Goal: Task Accomplishment & Management: Use online tool/utility

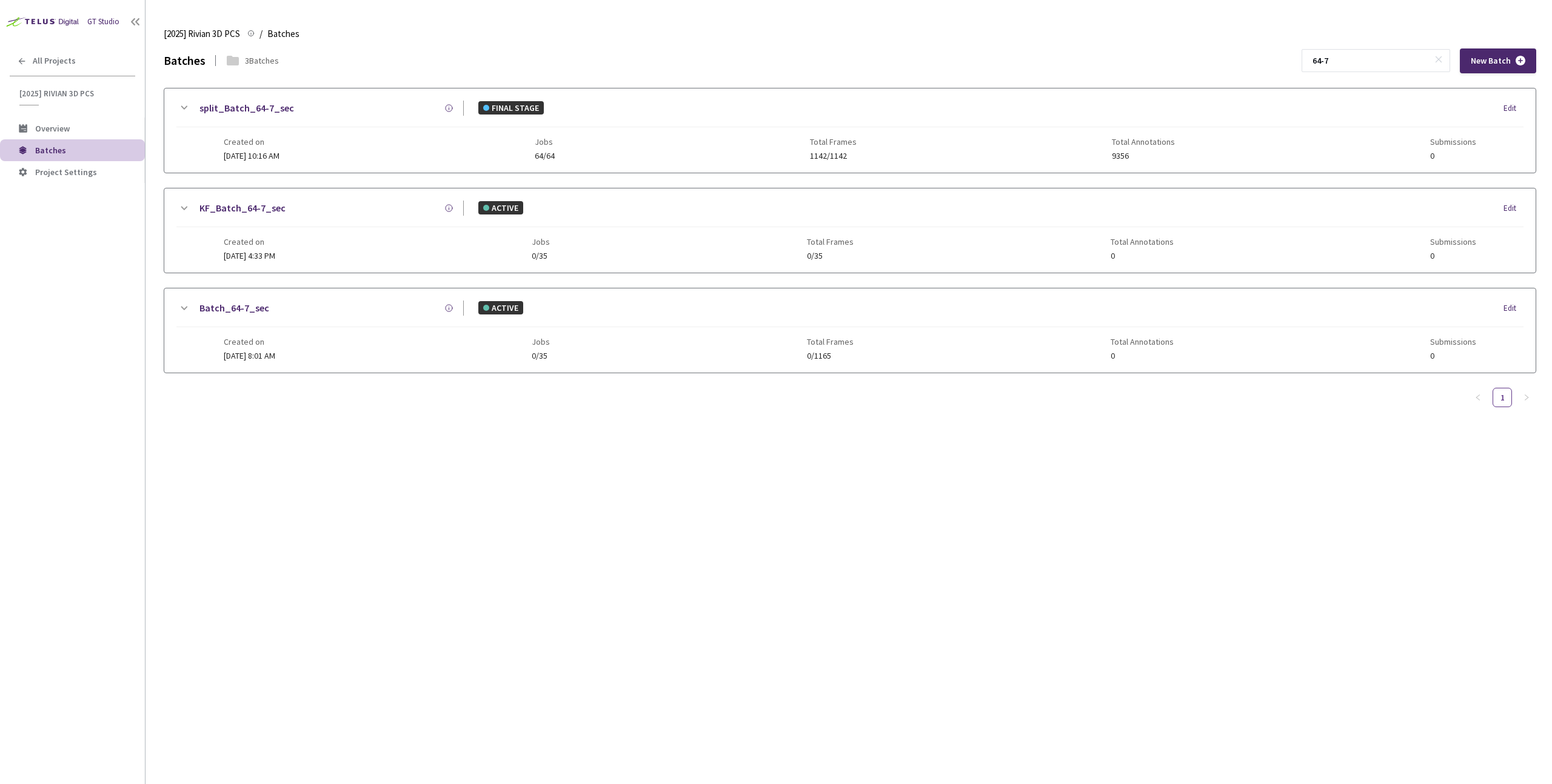
type input "64-7"
click at [349, 127] on div "Created on 15 Sep, 2025 at 10:16 AM Jobs 64/64 Total Frames 1142/1142 Total Ann…" at bounding box center [849, 144] width 1253 height 33
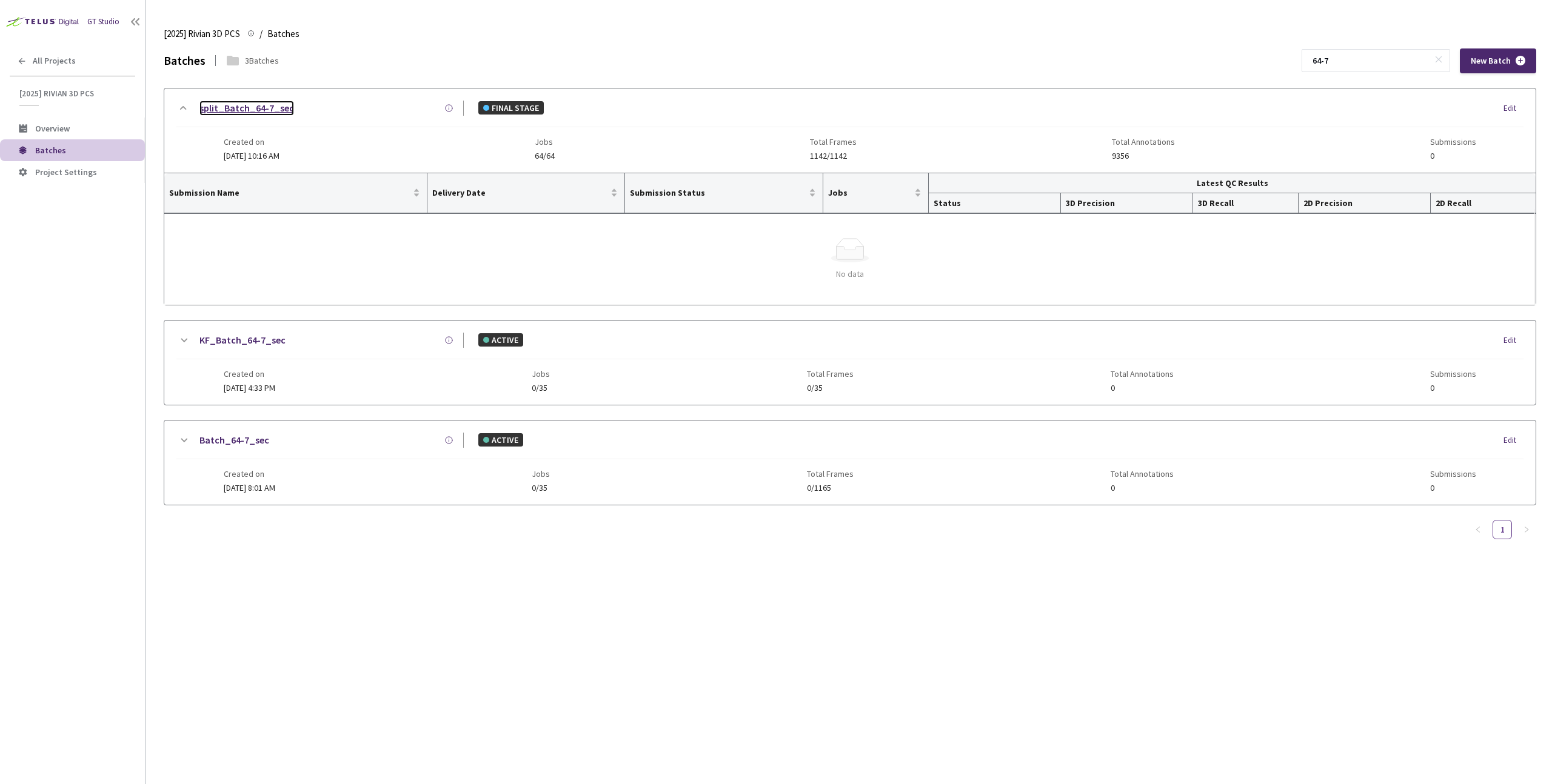
click at [246, 113] on link "split_Batch_64-7_sec" at bounding box center [247, 108] width 94 height 15
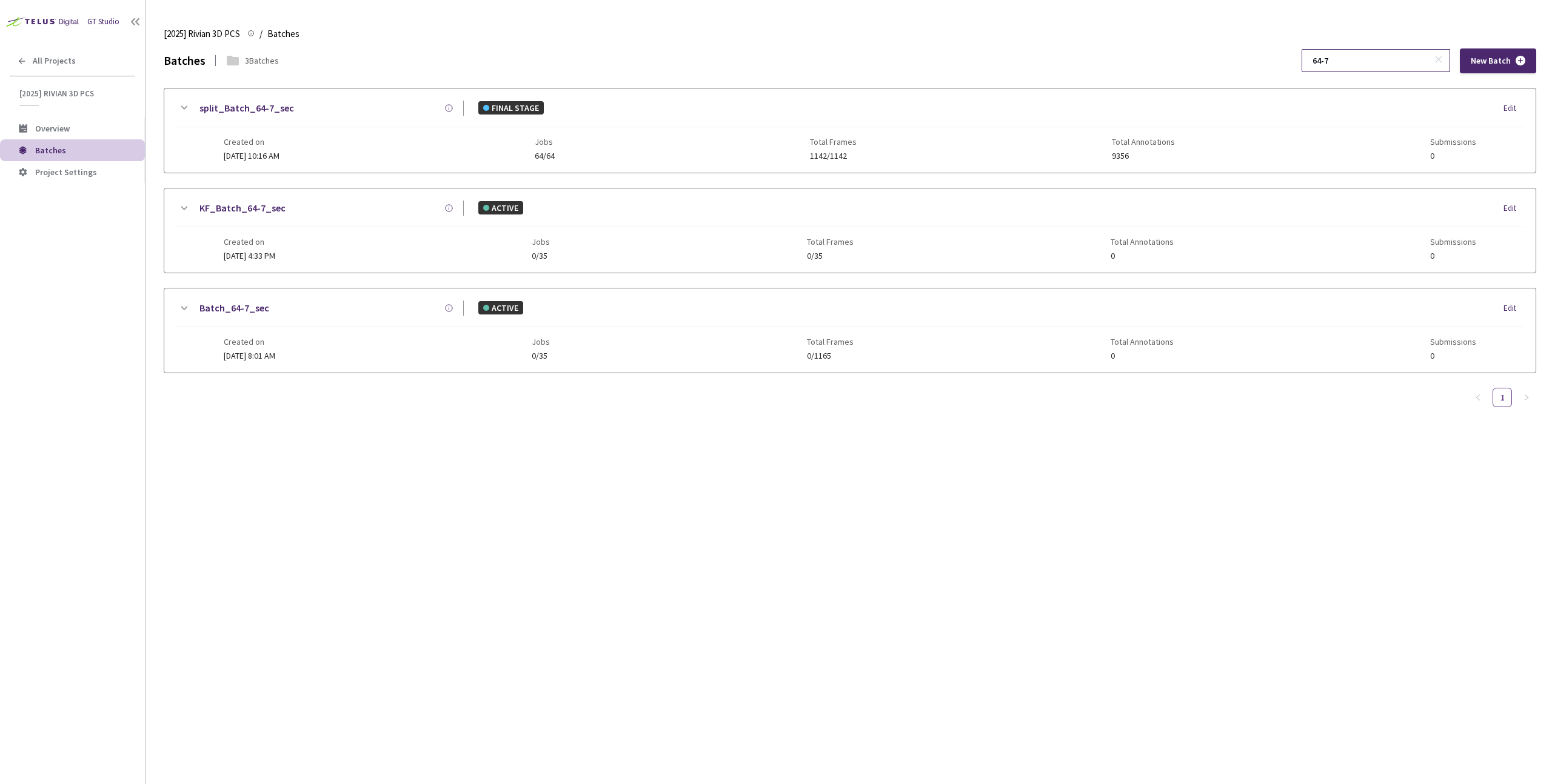
click at [1365, 60] on input "64-7" at bounding box center [1370, 60] width 129 height 22
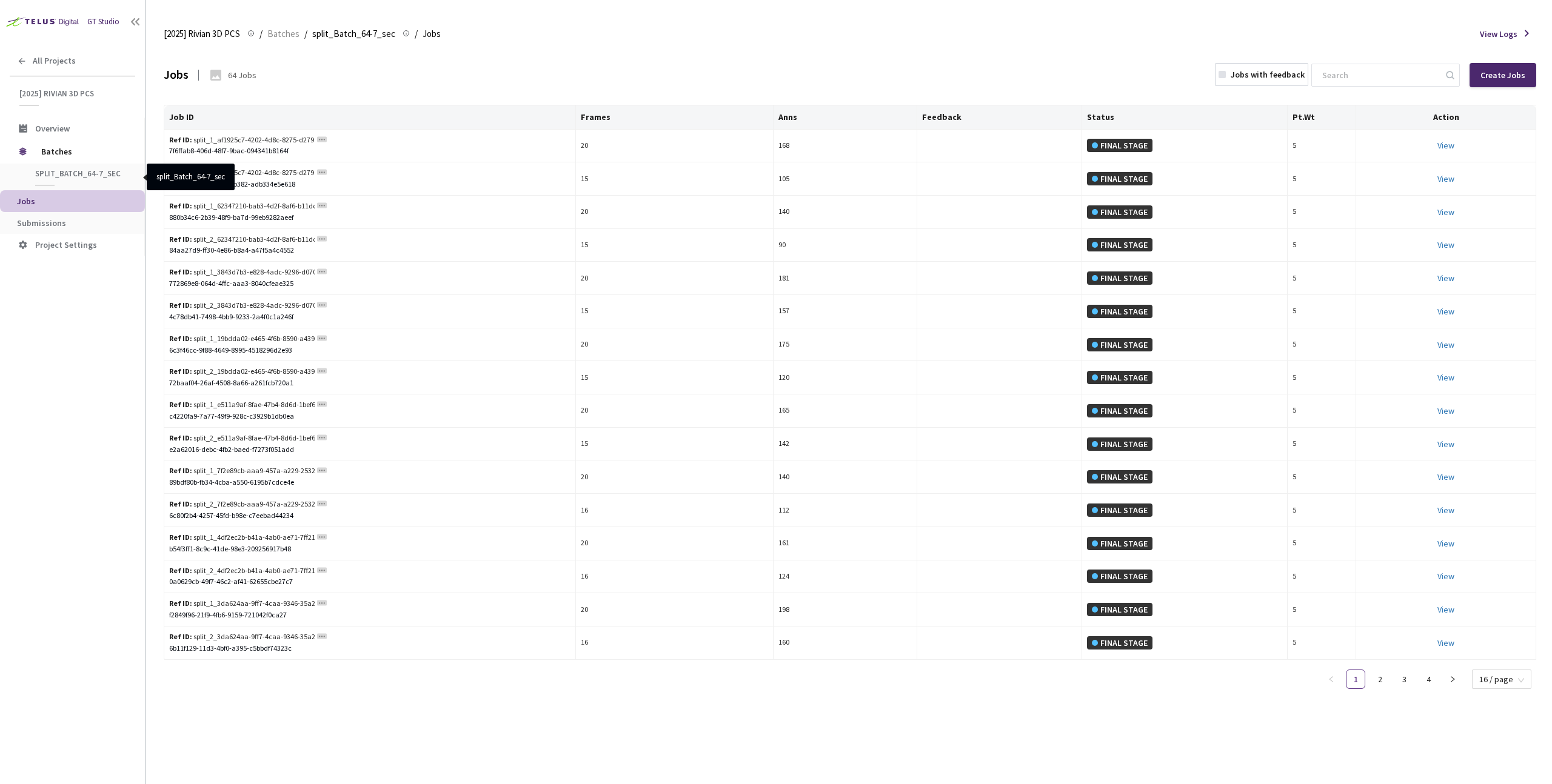
click at [87, 171] on span "split_Batch_64-7_sec" at bounding box center [80, 174] width 90 height 10
click at [70, 221] on span "Submissions" at bounding box center [76, 223] width 118 height 10
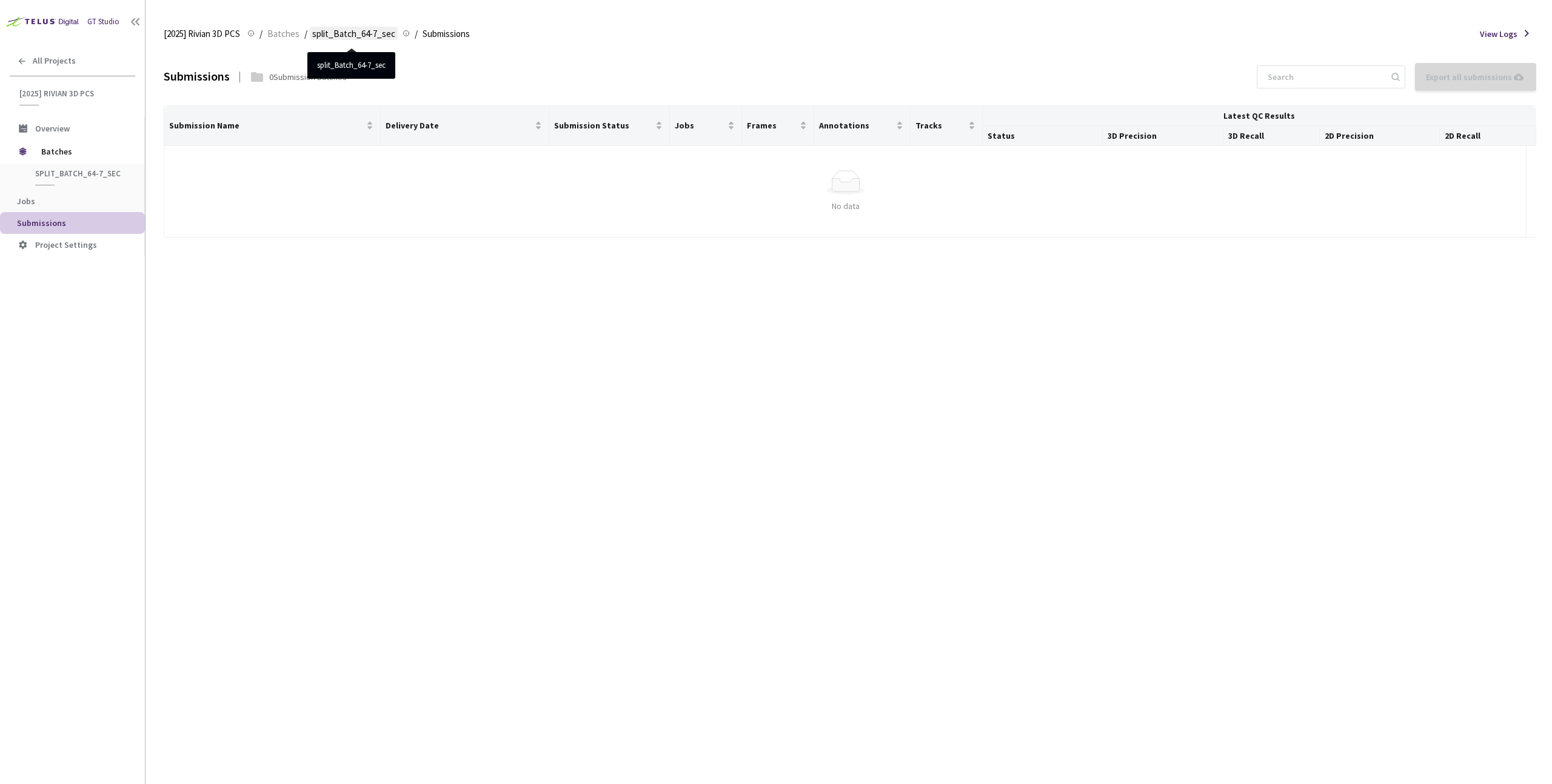
click at [372, 37] on span "split_Batch_64-7_sec" at bounding box center [354, 34] width 83 height 15
click at [354, 31] on span "split_Batch_64-7_sec" at bounding box center [354, 34] width 83 height 15
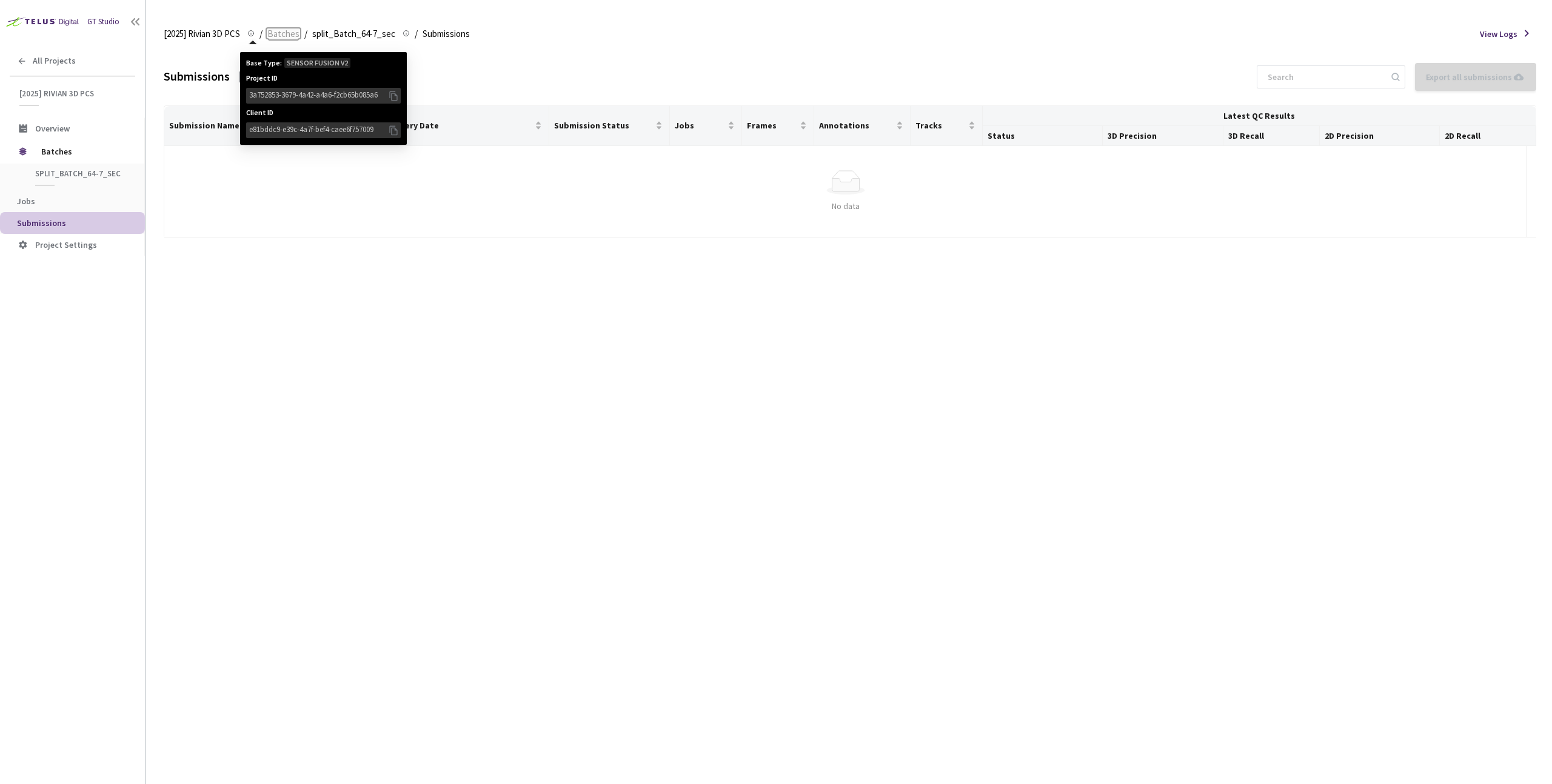
click at [299, 32] on link "Batches" at bounding box center [283, 33] width 37 height 13
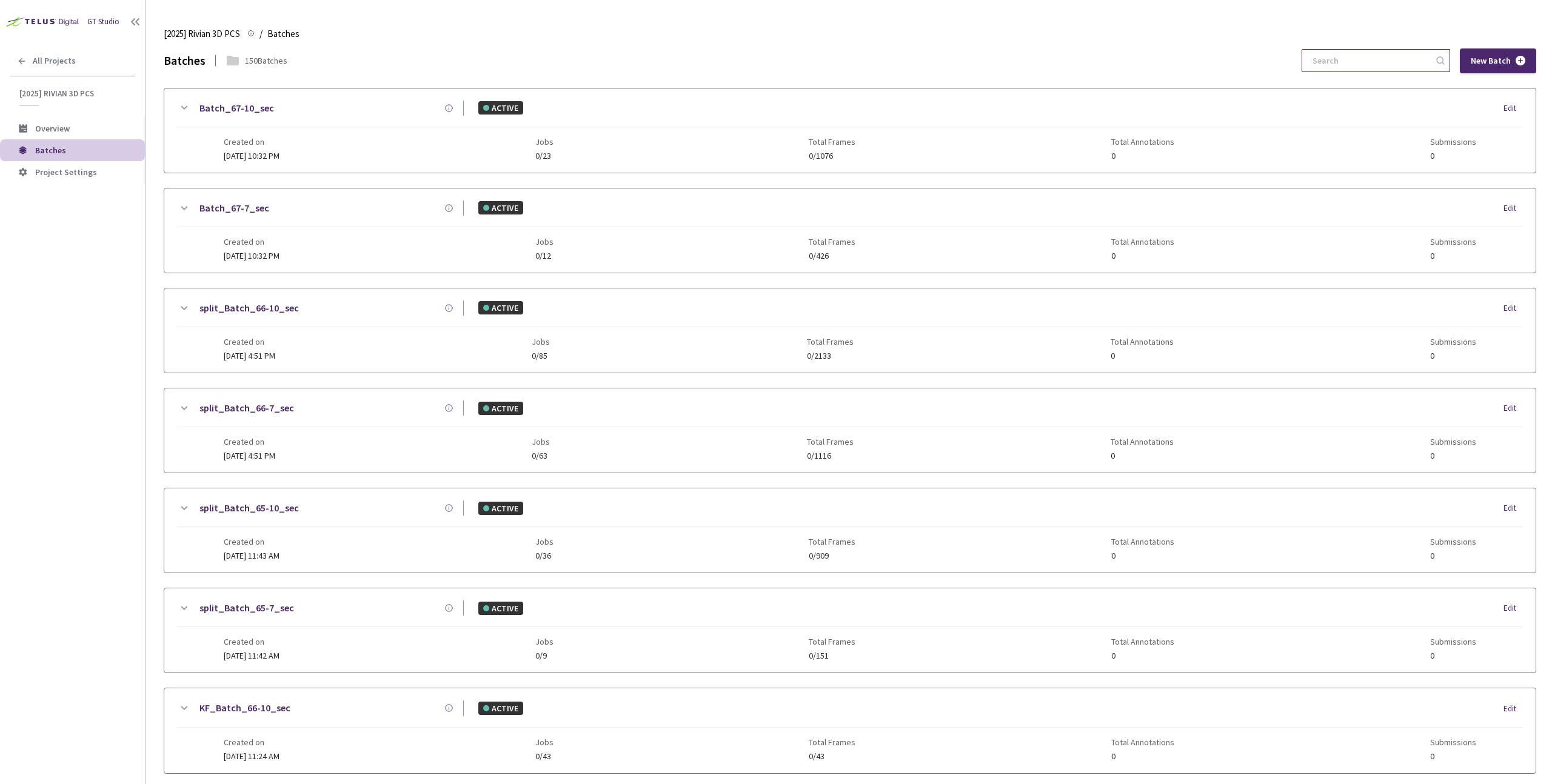
click at [1357, 53] on input at bounding box center [1370, 60] width 129 height 22
paste input "64"
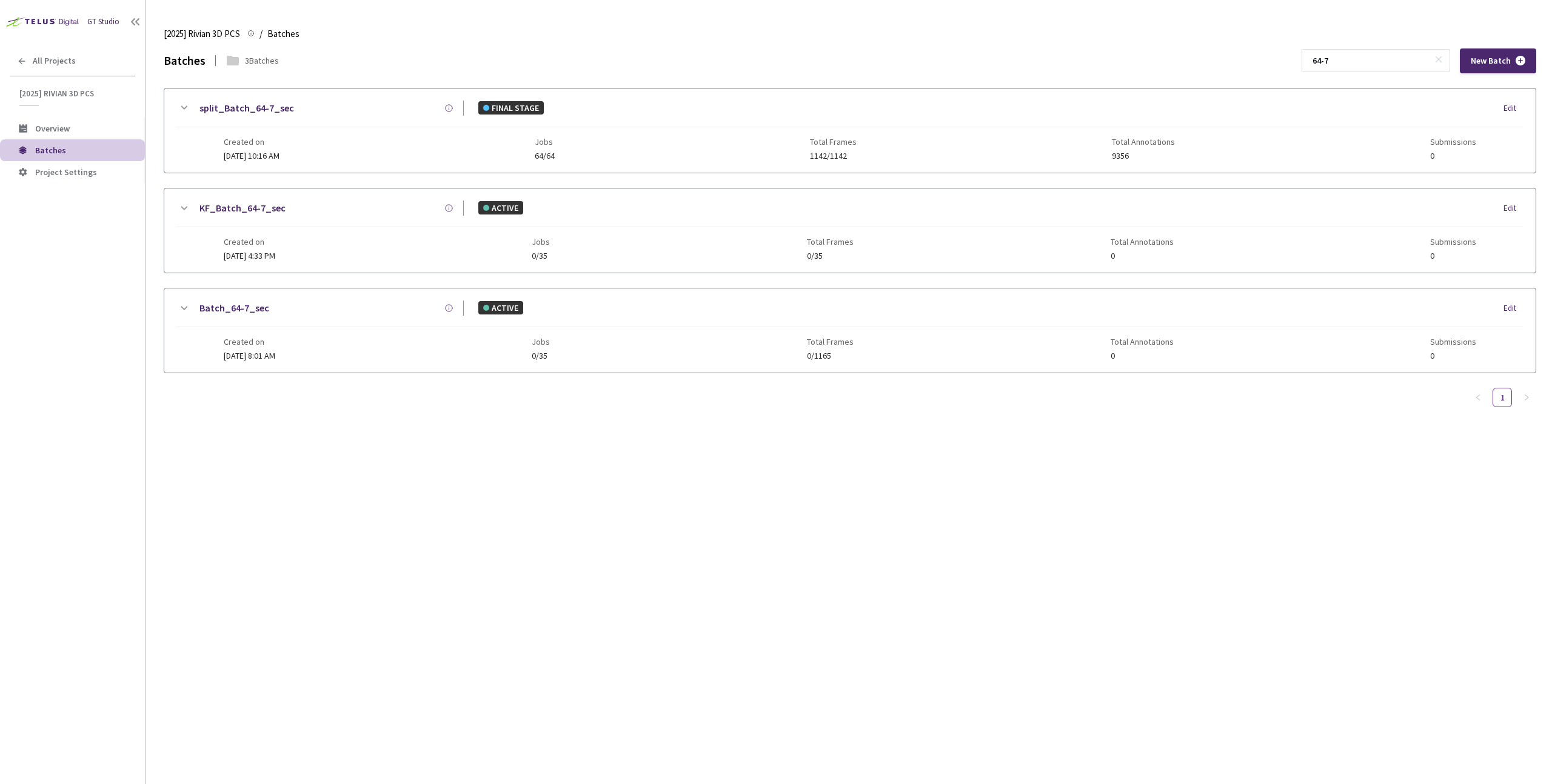
click at [175, 104] on div "split_Batch_64-7_sec FINAL STAGE Edit Created on 15 Sep, 2025 at 10:16 AM Jobs …" at bounding box center [850, 130] width 1371 height 84
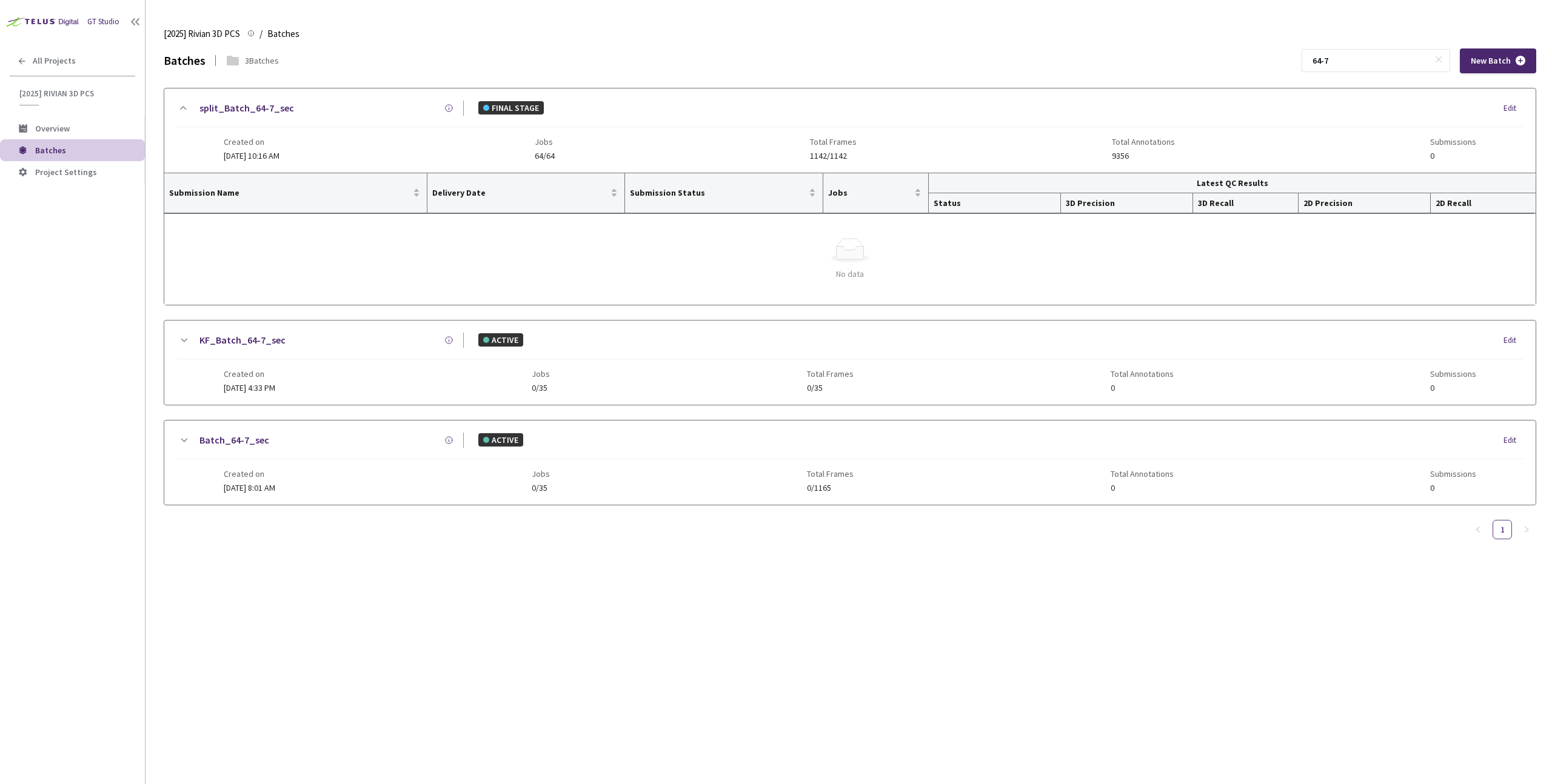
click at [192, 352] on div "KF_Batch_64-7_sec ACTIVE Edit" at bounding box center [849, 346] width 1347 height 27
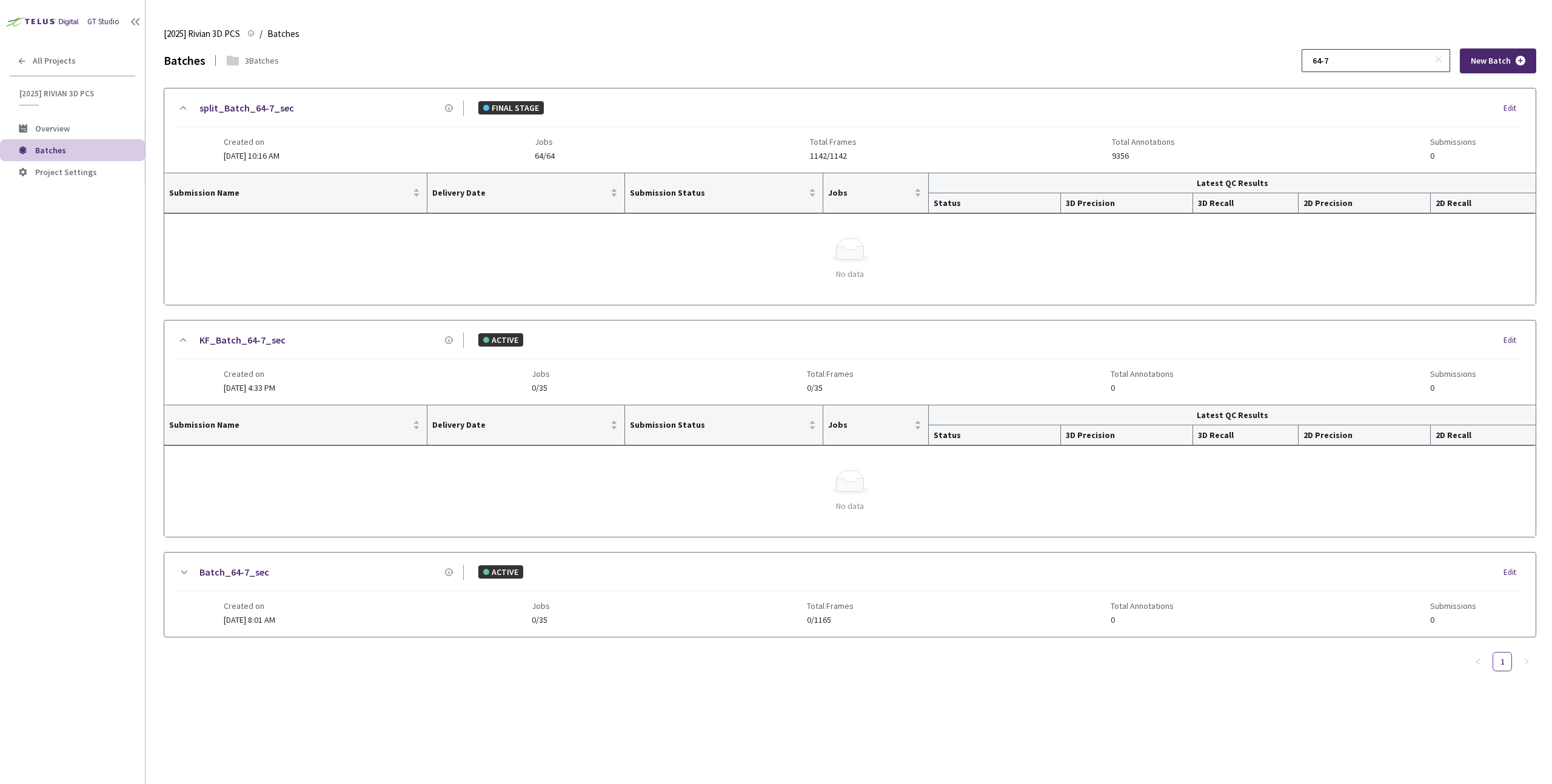
click at [1353, 65] on input "64-7" at bounding box center [1370, 60] width 129 height 22
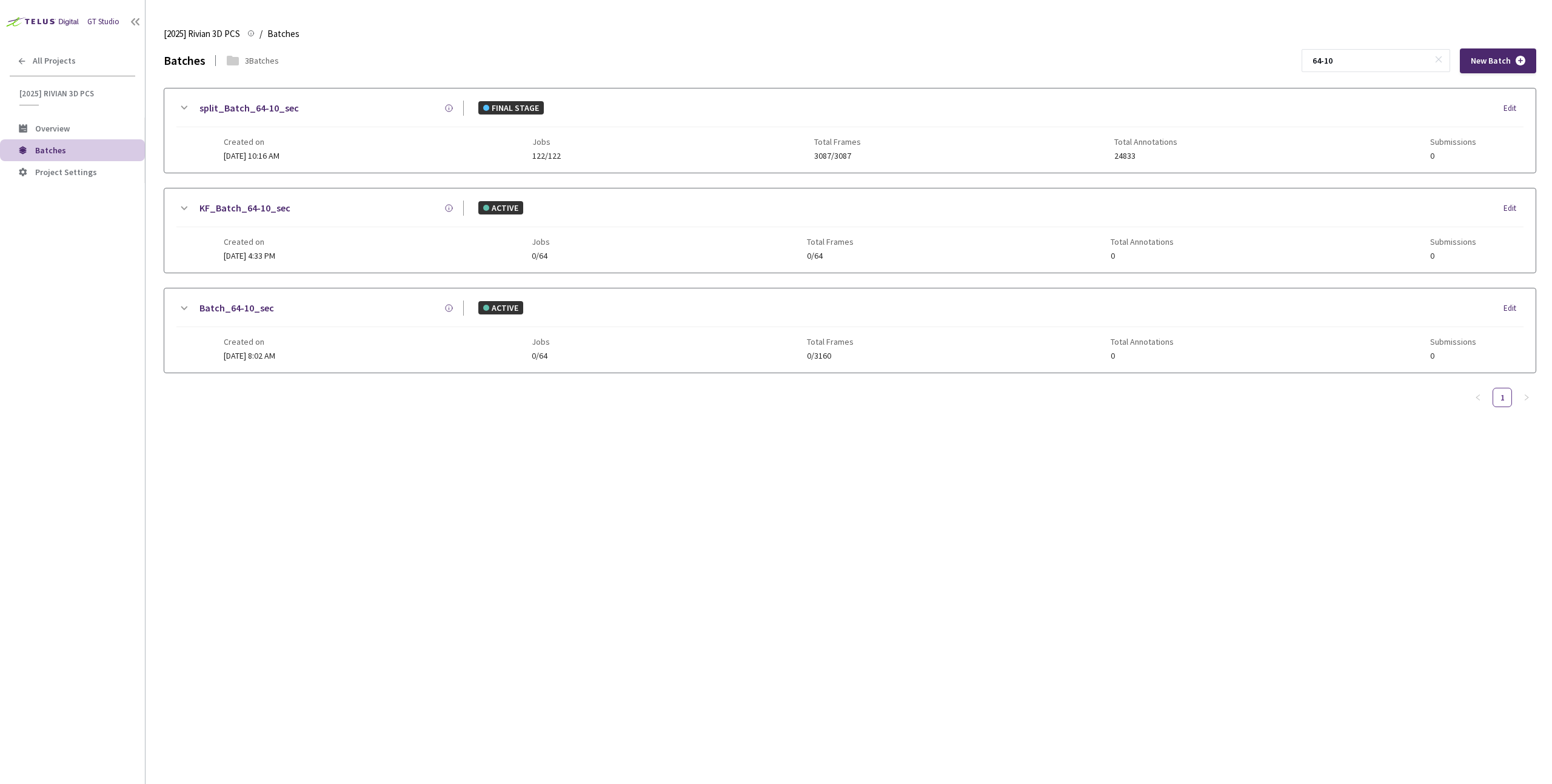
type input "64-10"
click at [295, 189] on div "KF_Batch_64-10_sec ACTIVE Edit Created on [DATE] 4:33 PM Jobs 0/64 Total Frames…" at bounding box center [850, 231] width 1371 height 84
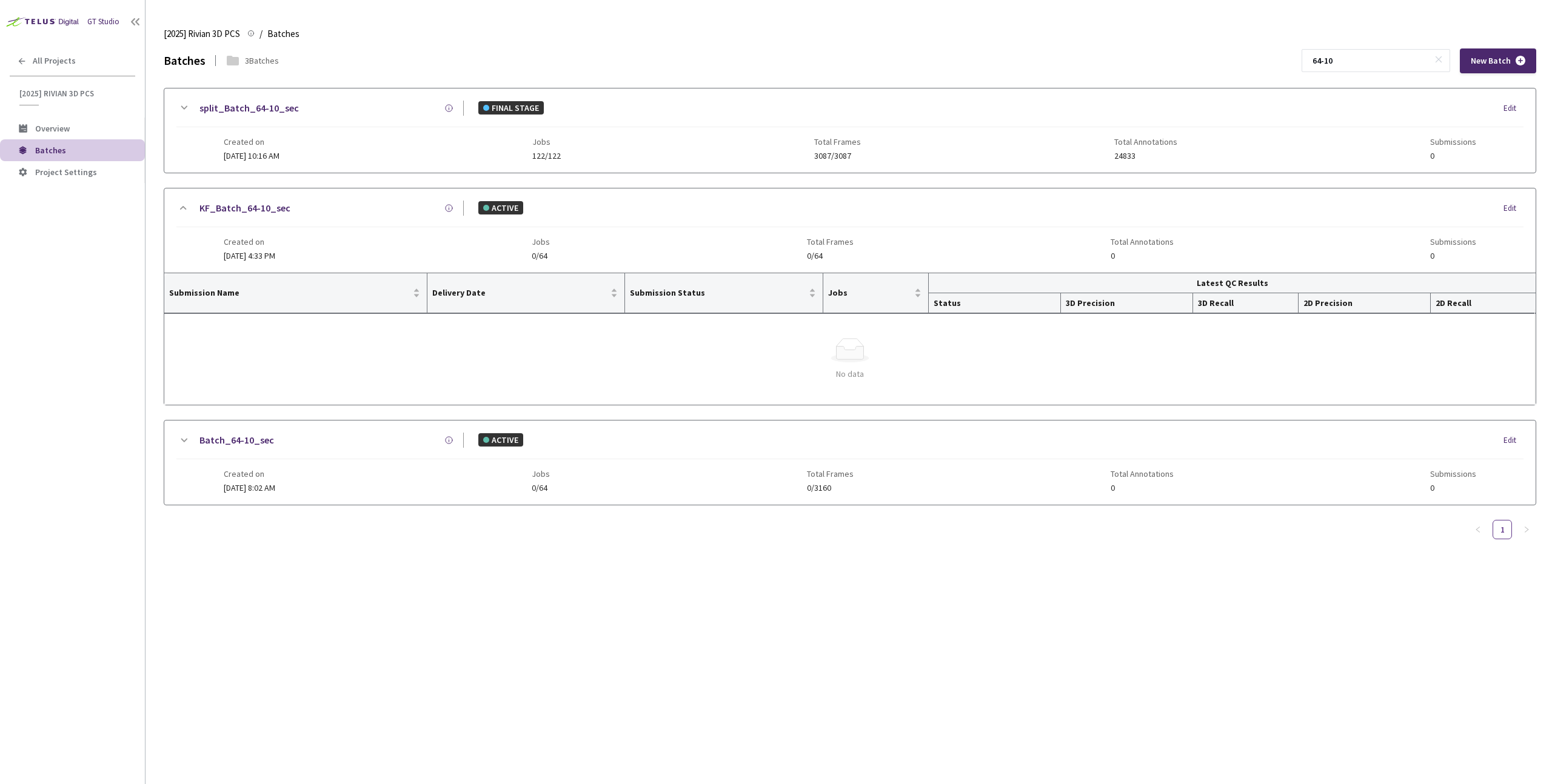
click at [314, 162] on div "split_Batch_64-10_sec FINAL STAGE Edit Created on [DATE] 10:16 AM Jobs 122/122 …" at bounding box center [850, 130] width 1371 height 84
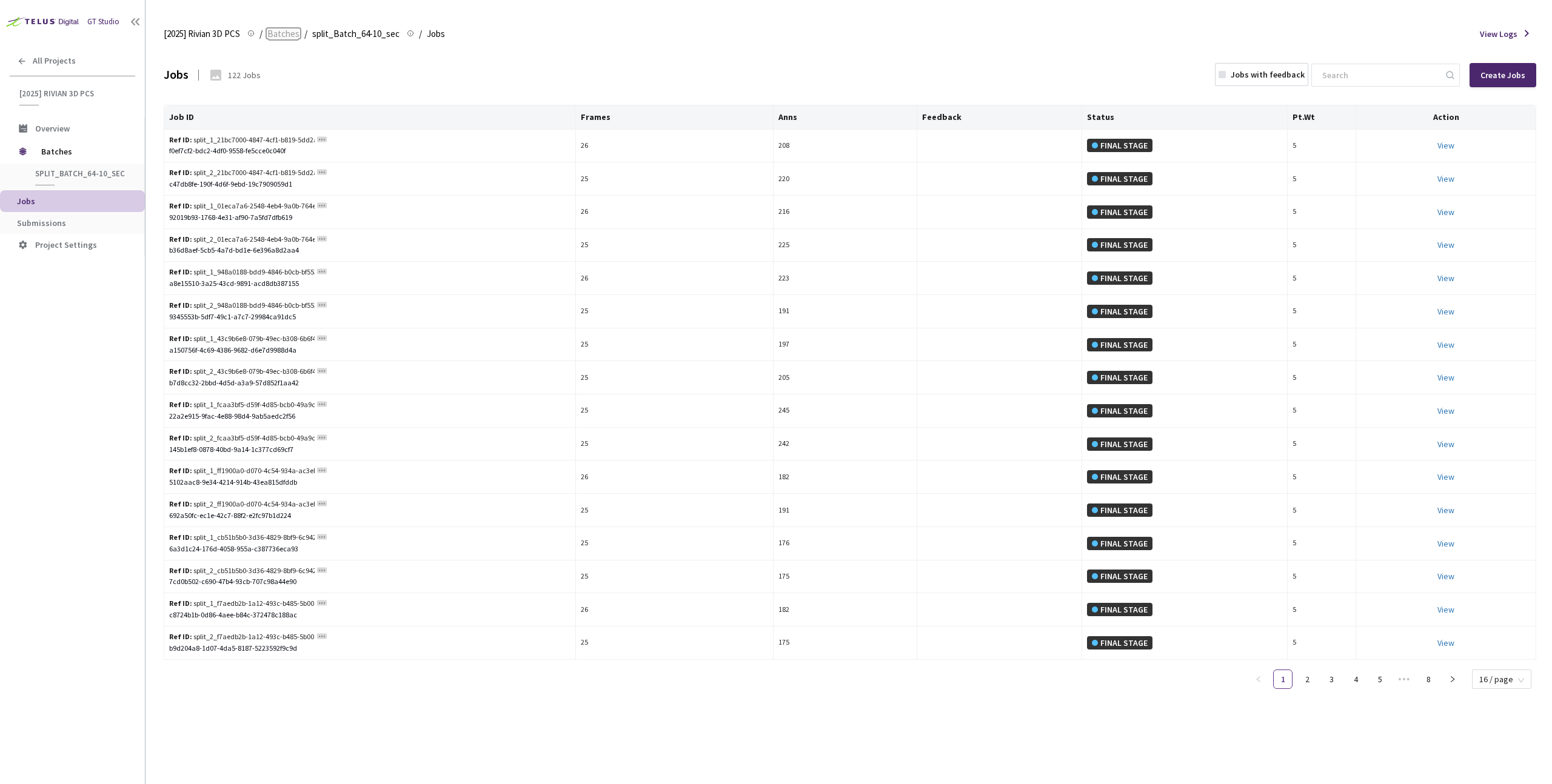
click at [283, 31] on span "Batches" at bounding box center [284, 34] width 32 height 15
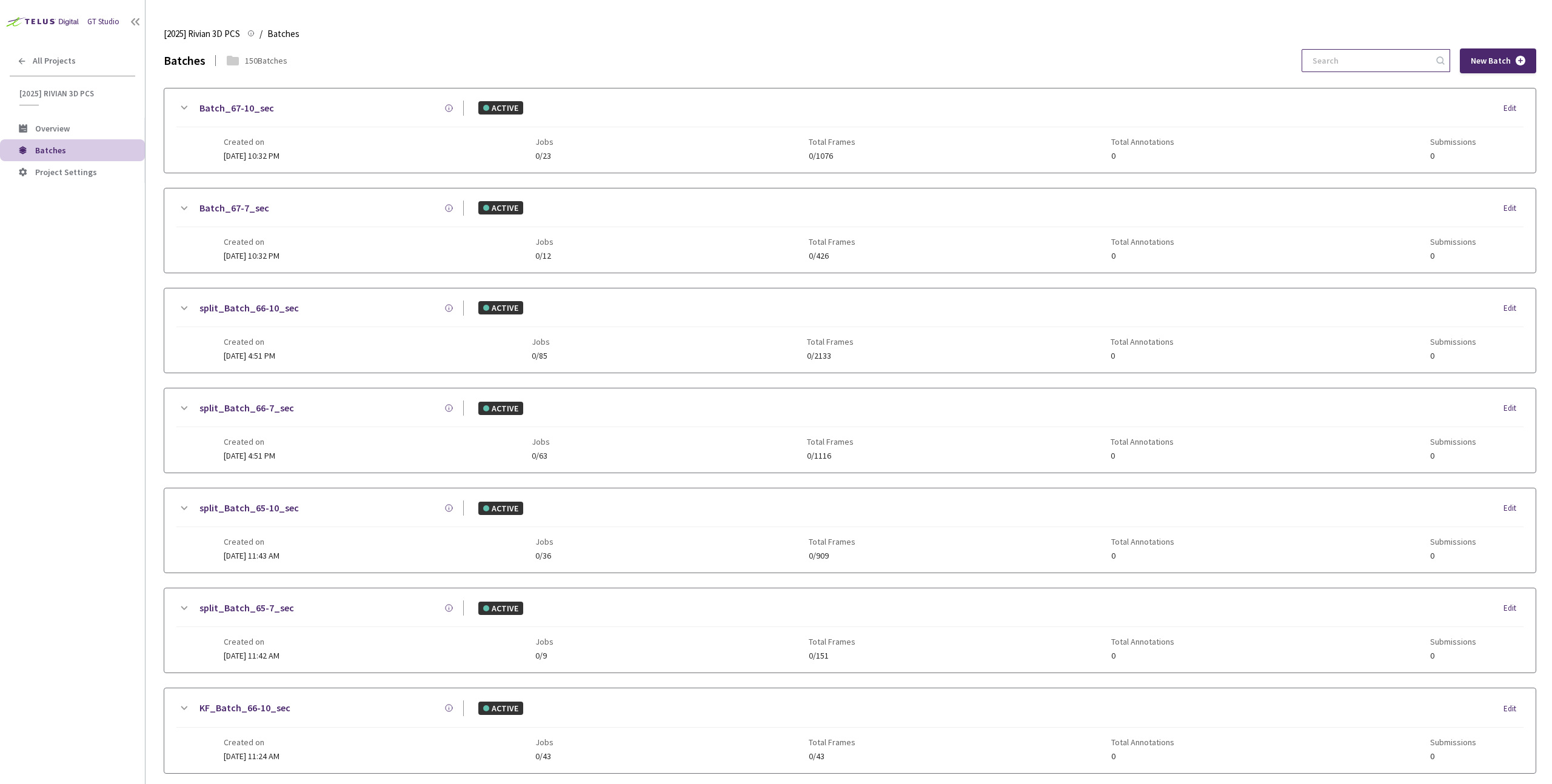
click at [1401, 66] on input at bounding box center [1370, 60] width 129 height 22
paste input "64"
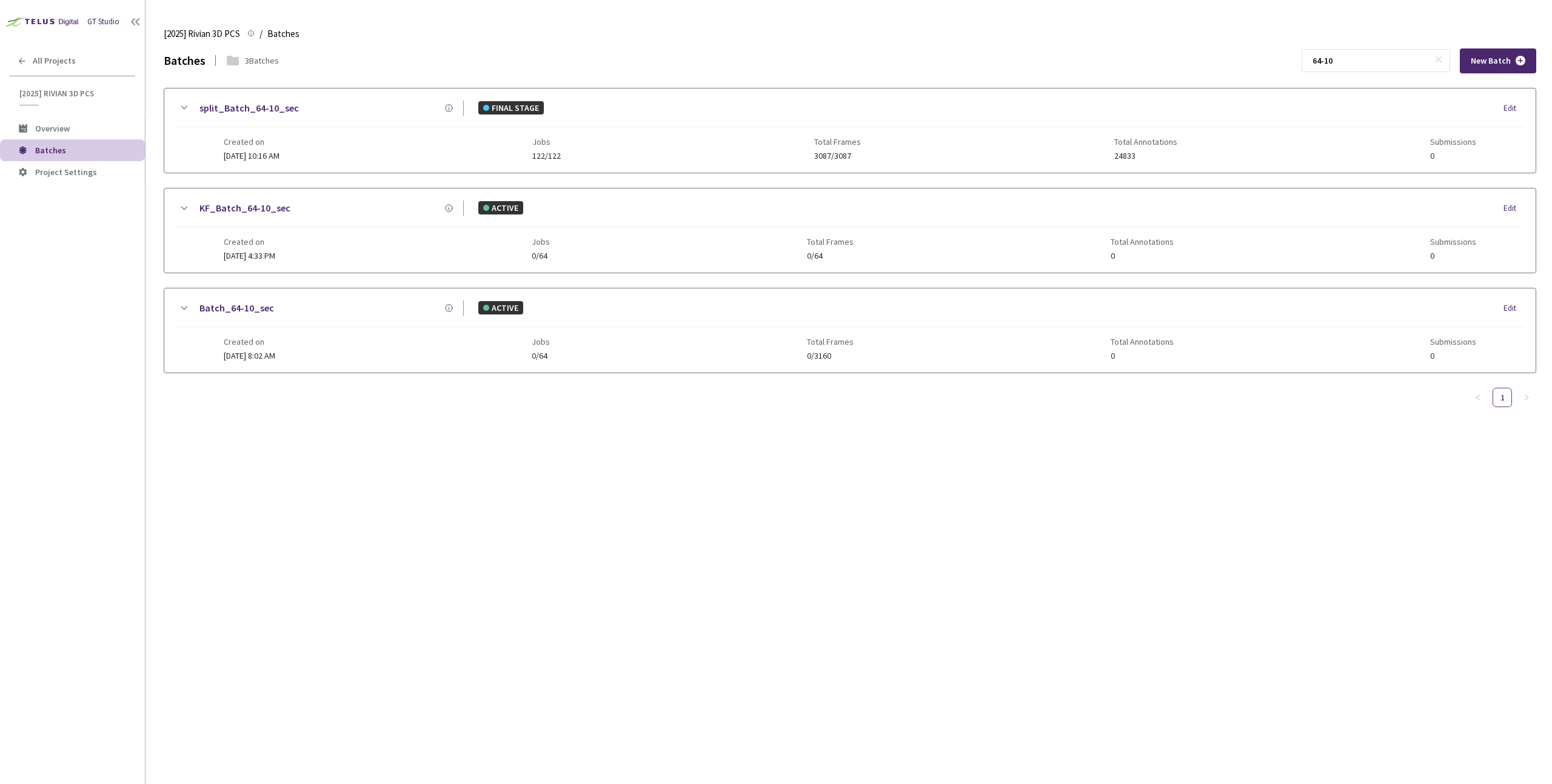
type input "64-10"
click at [188, 108] on icon at bounding box center [184, 108] width 15 height 15
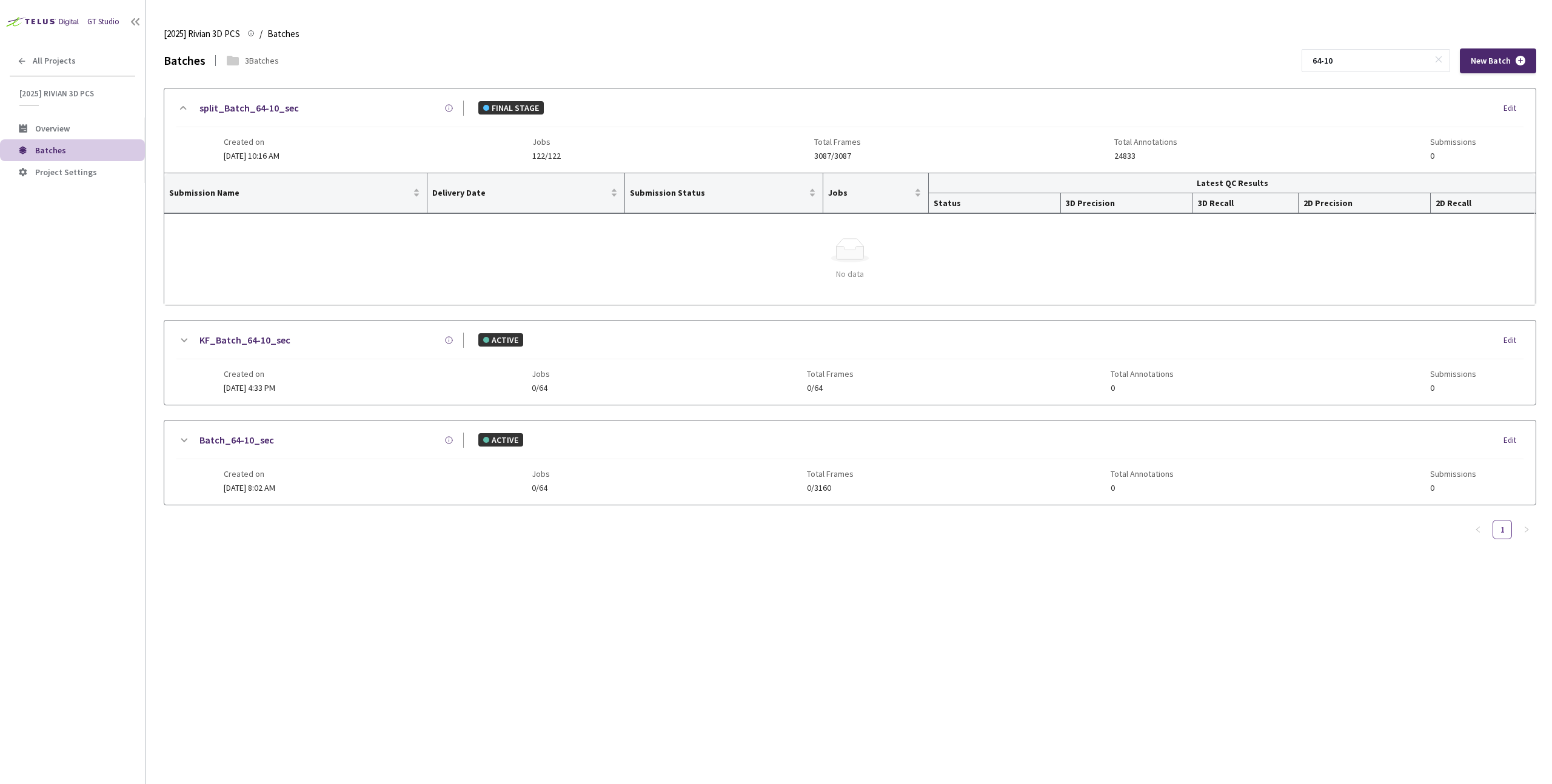
click at [821, 288] on div "Simple Empty No data" at bounding box center [850, 259] width 1371 height 101
click at [852, 259] on icon at bounding box center [850, 252] width 27 height 13
click at [852, 145] on span "Total Frames" at bounding box center [837, 141] width 46 height 10
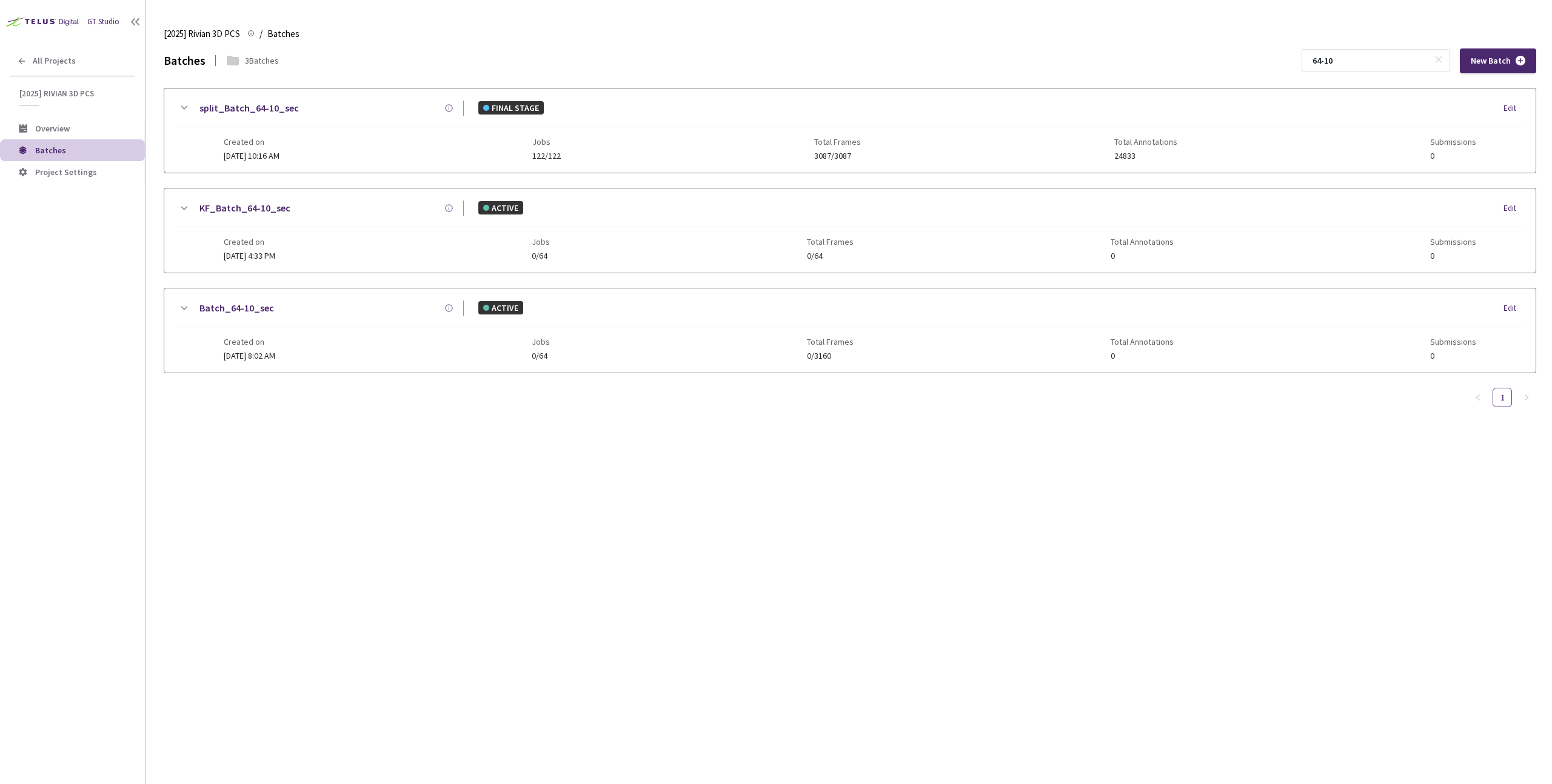
click at [852, 145] on span "Total Frames" at bounding box center [837, 141] width 46 height 10
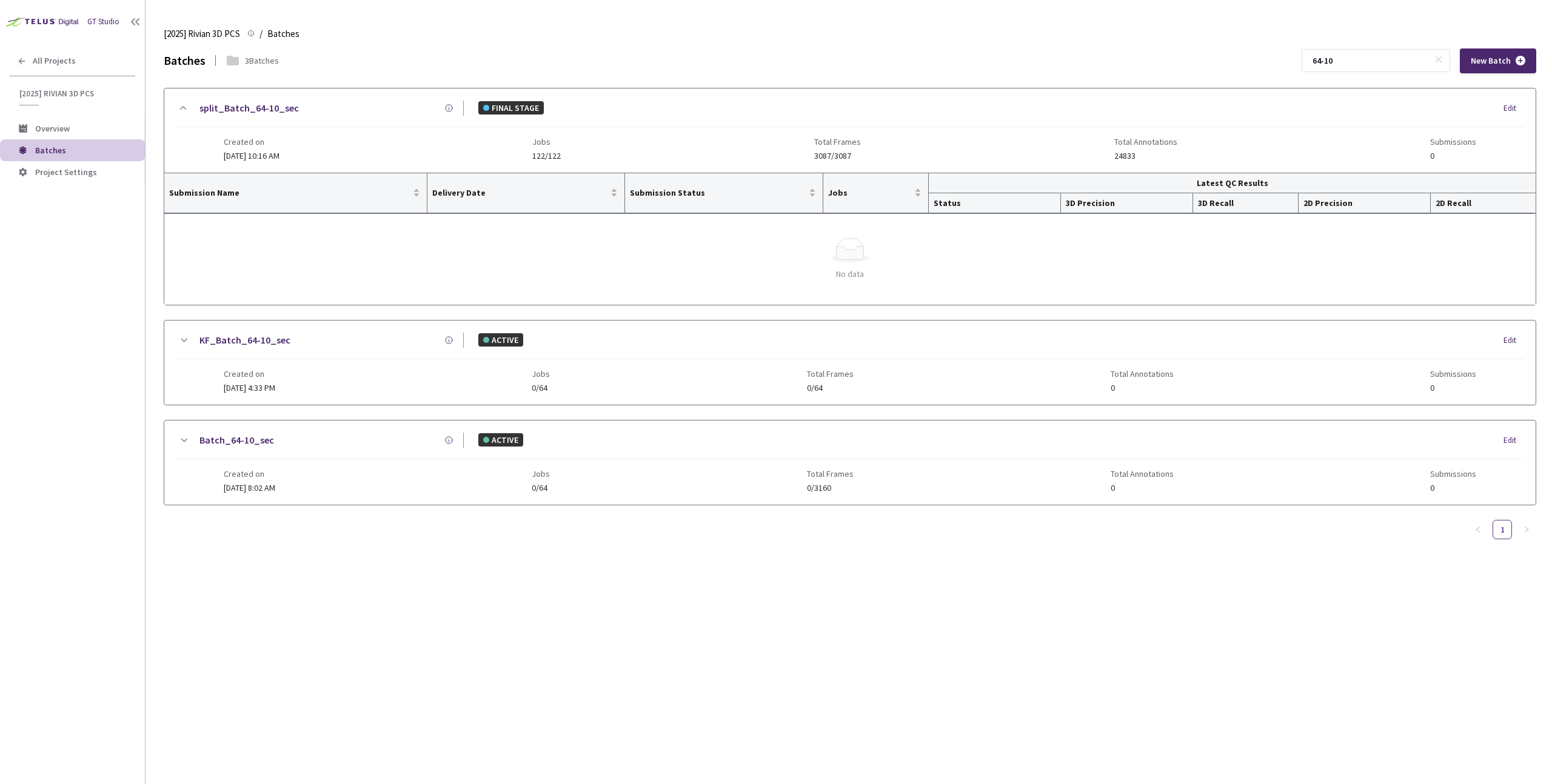
click at [264, 377] on span "Created on" at bounding box center [249, 374] width 52 height 10
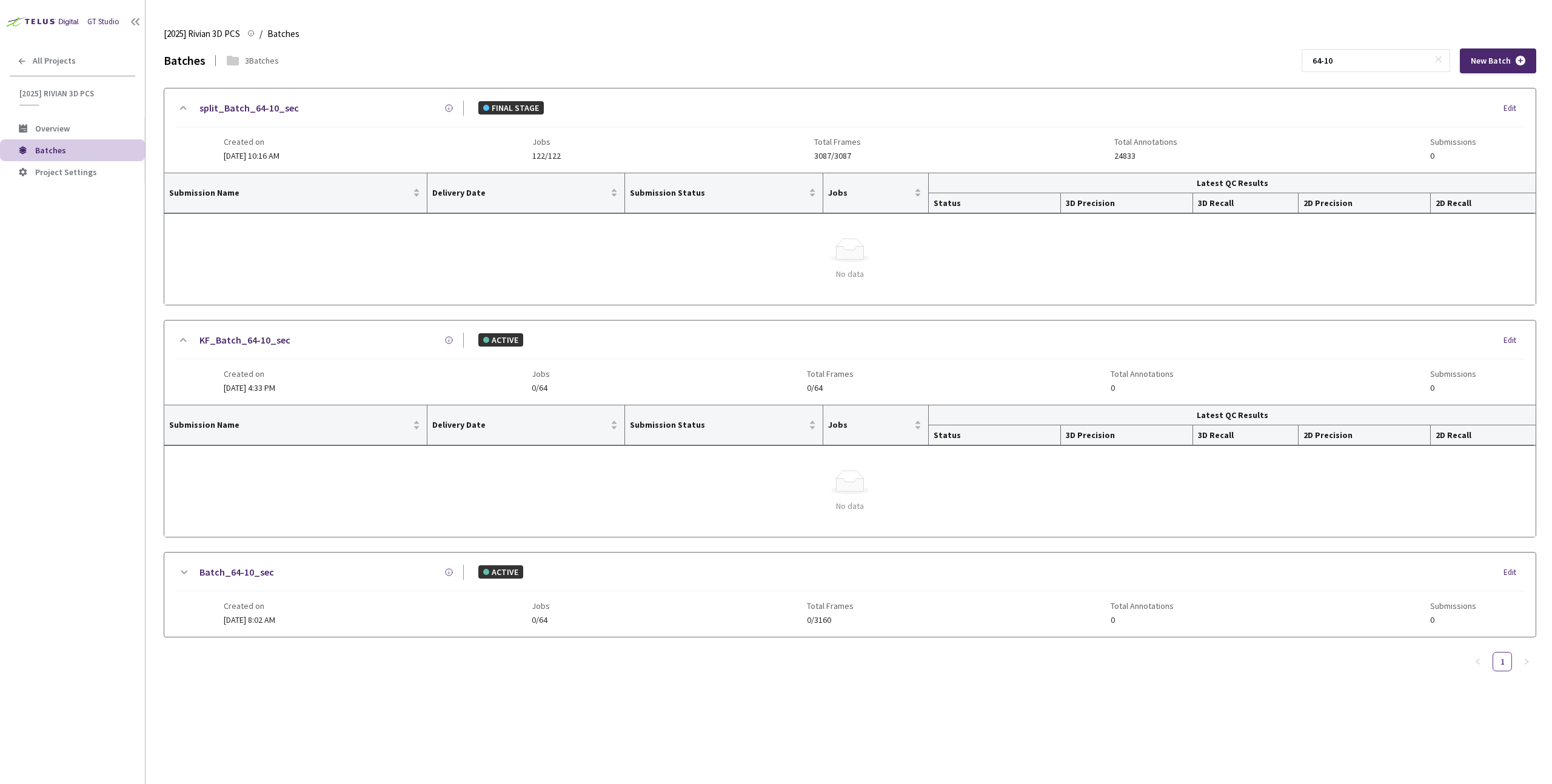
click at [248, 593] on div "Created on [DATE] 8:02 AM Jobs 0/64 Total Frames 0/3160 Total Annotations 0 Sub…" at bounding box center [849, 608] width 1253 height 33
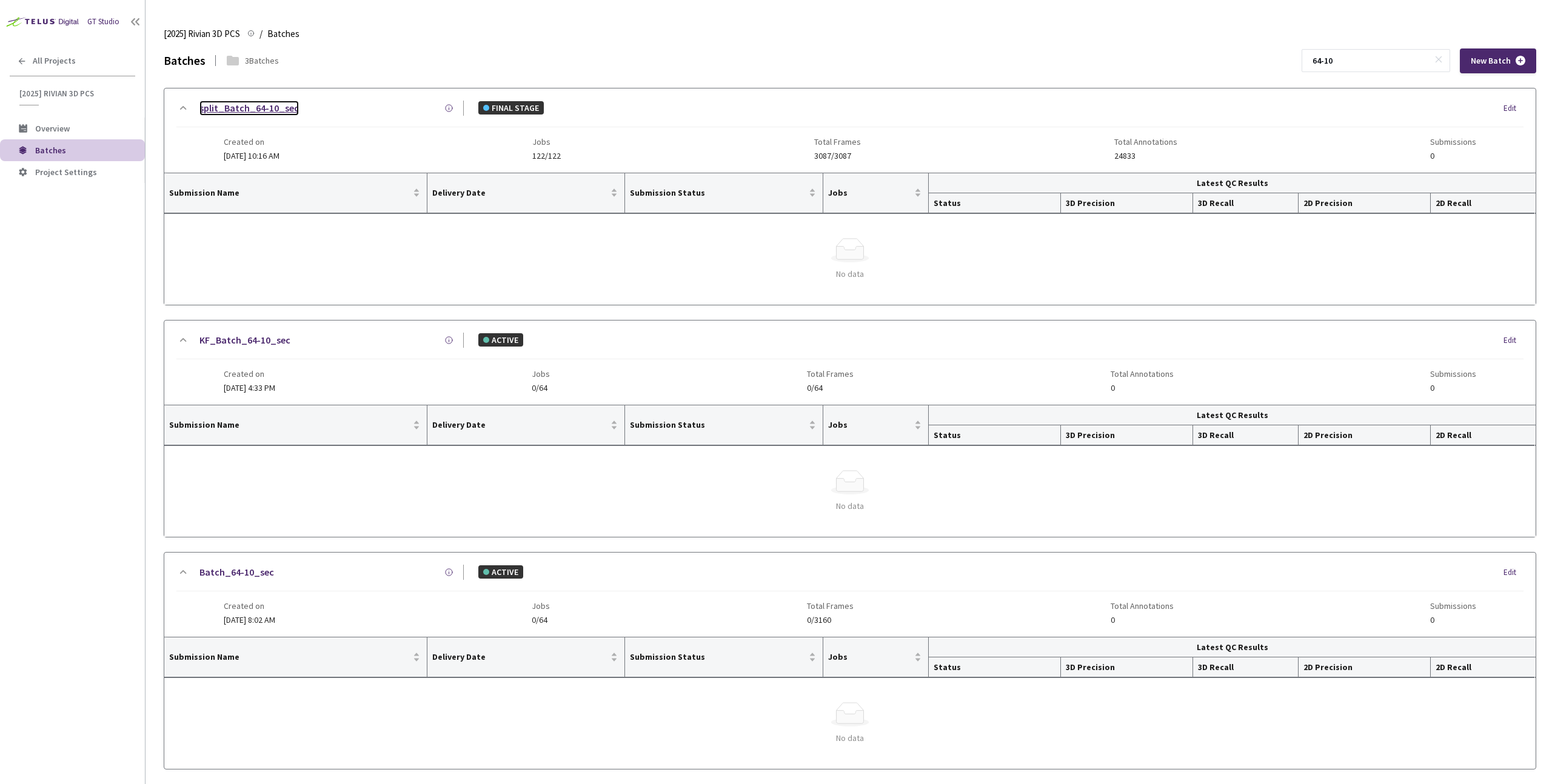
click at [271, 109] on link "split_Batch_64-10_sec" at bounding box center [249, 108] width 100 height 15
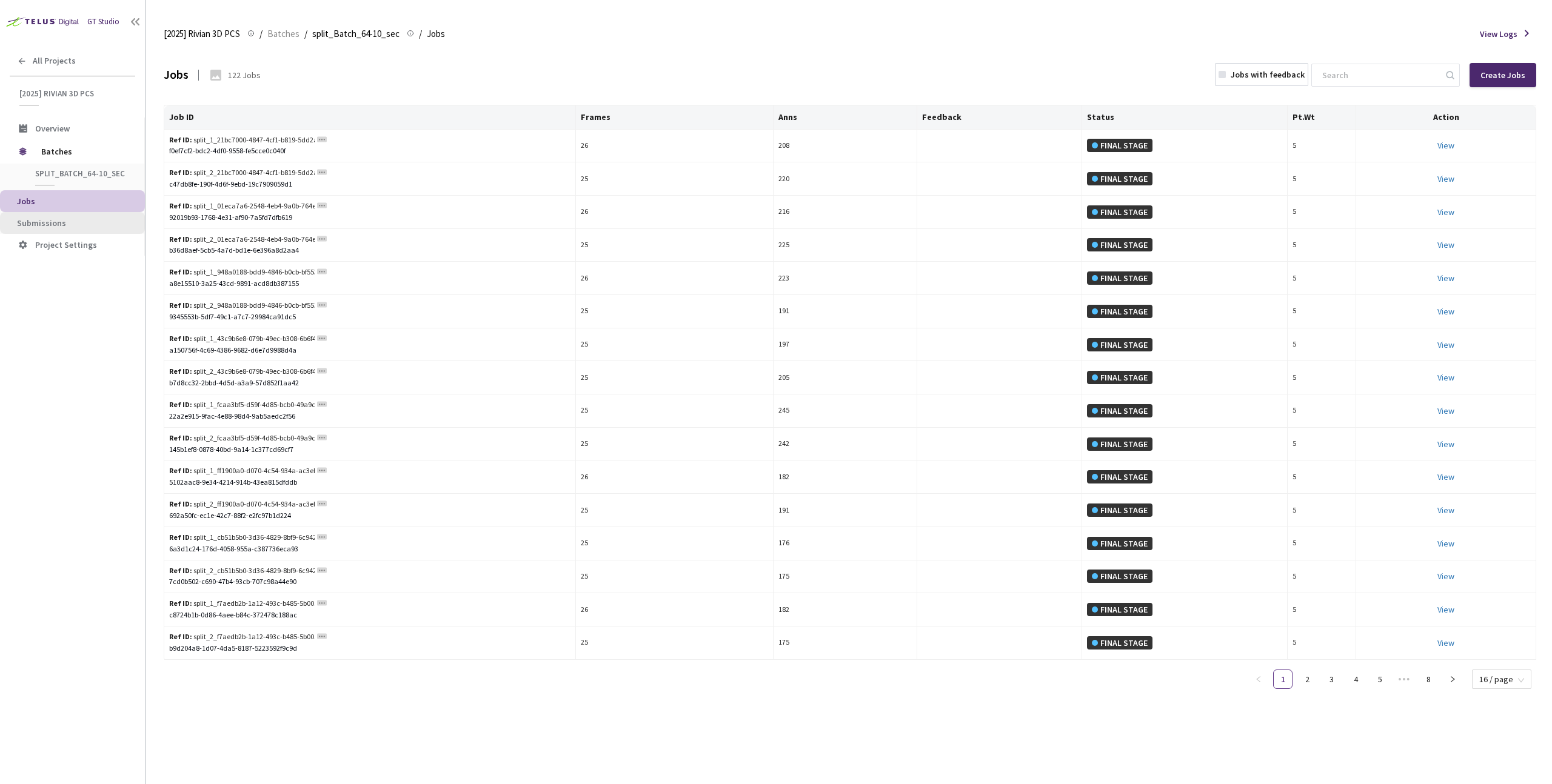
click at [65, 226] on span "Submissions" at bounding box center [76, 223] width 118 height 10
